Goal: Check status

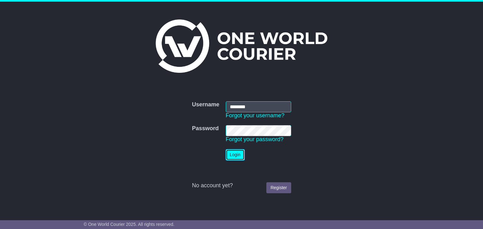
click at [231, 152] on button "Login" at bounding box center [235, 155] width 19 height 11
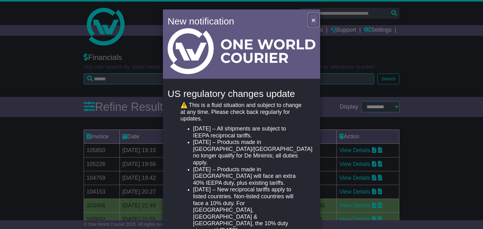
click at [312, 20] on span "×" at bounding box center [313, 19] width 4 height 7
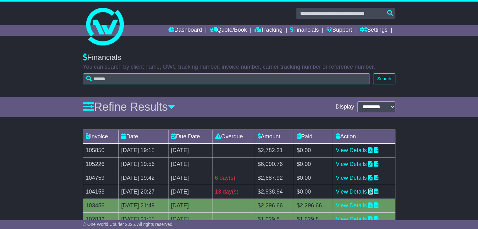
click at [373, 191] on icon at bounding box center [370, 192] width 4 height 6
click at [373, 179] on icon at bounding box center [370, 178] width 4 height 6
click at [373, 164] on icon at bounding box center [370, 164] width 4 height 6
click at [373, 149] on icon at bounding box center [370, 150] width 4 height 6
